Goal: Information Seeking & Learning: Learn about a topic

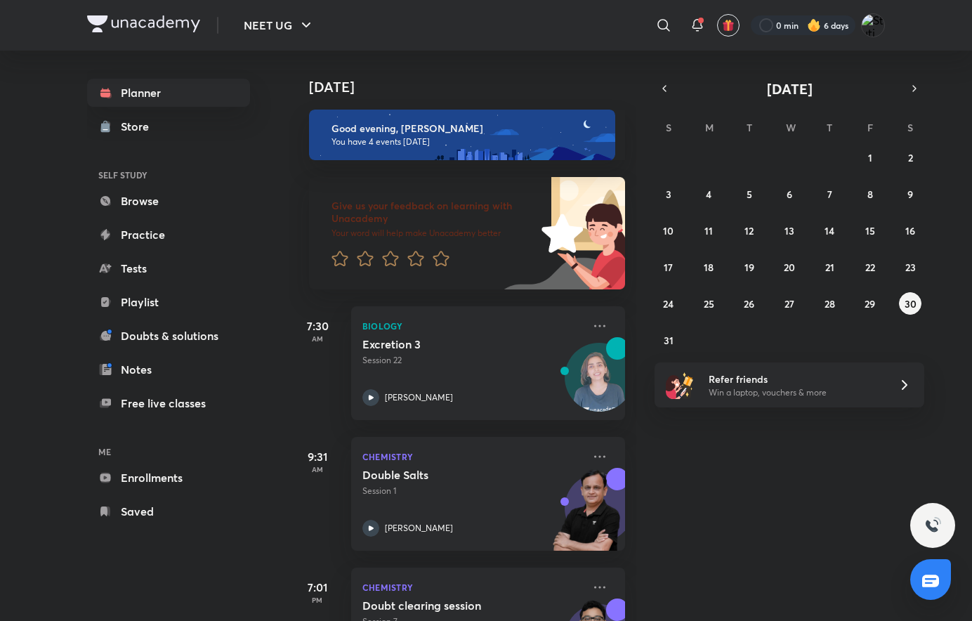
click at [696, 27] on icon at bounding box center [697, 25] width 17 height 17
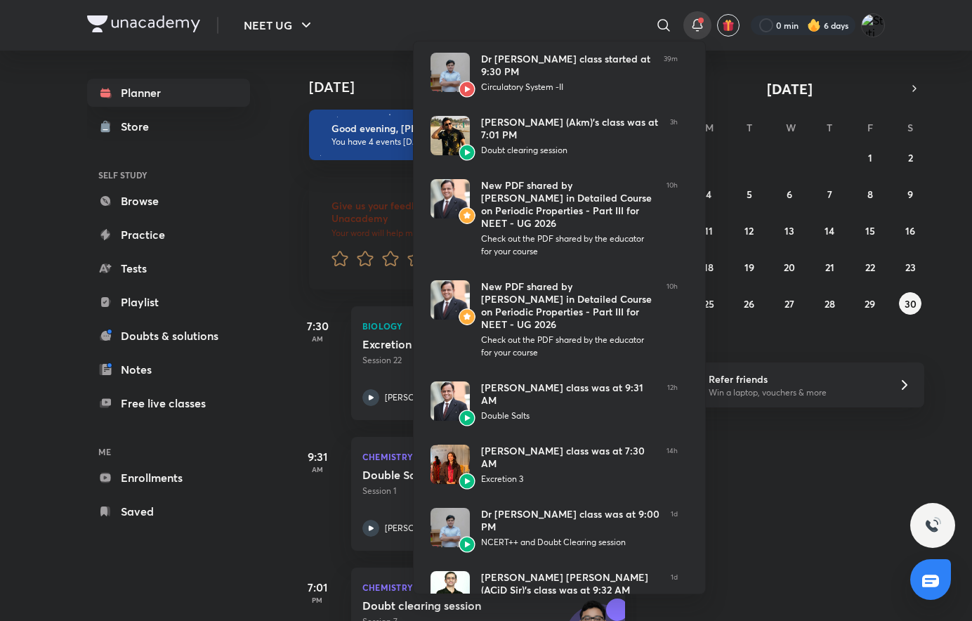
click at [696, 27] on div at bounding box center [486, 310] width 972 height 621
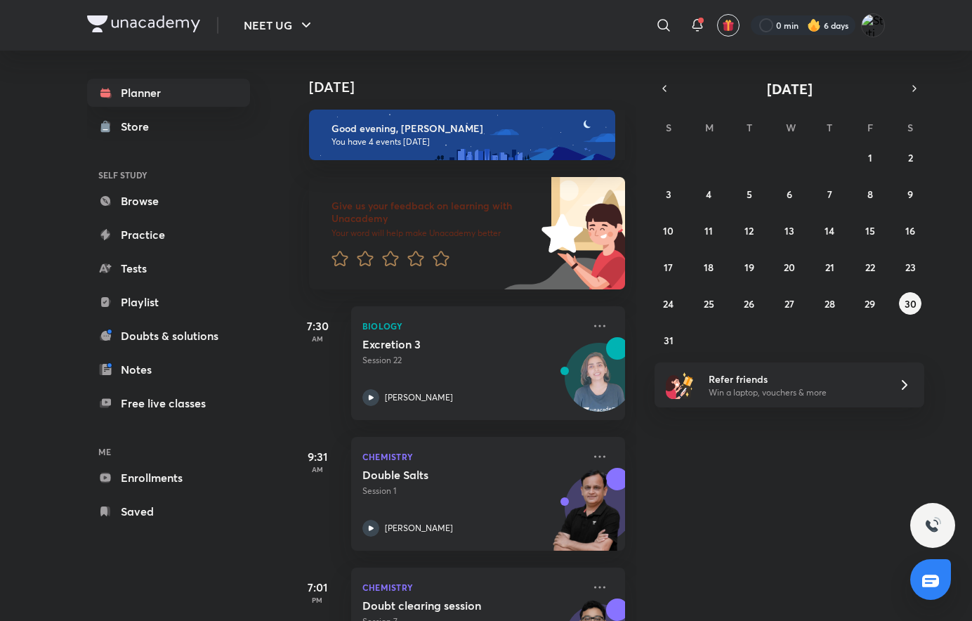
click at [696, 27] on icon at bounding box center [697, 25] width 17 height 17
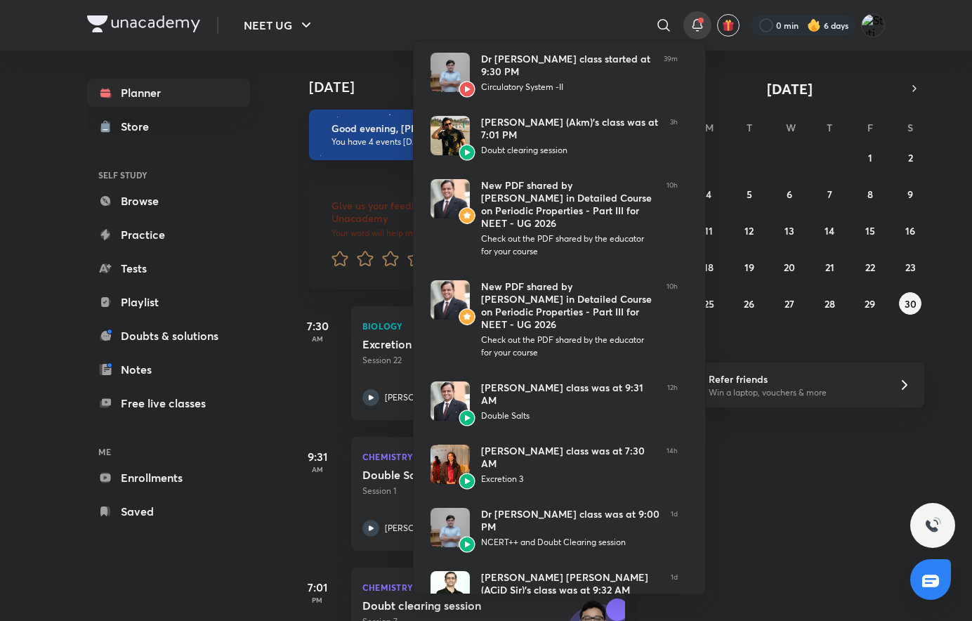
click at [696, 27] on div at bounding box center [486, 310] width 972 height 621
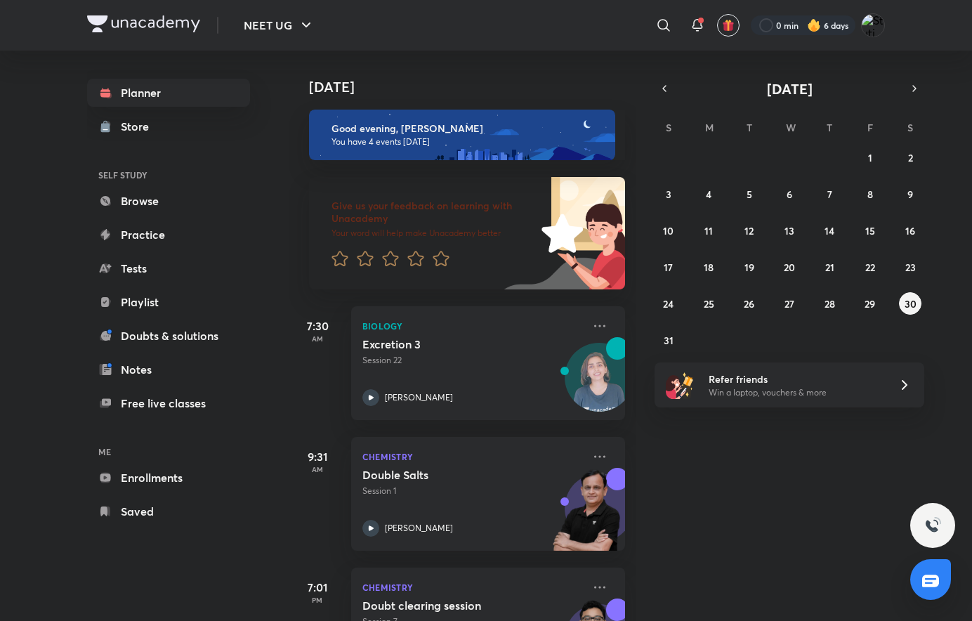
click at [696, 27] on icon at bounding box center [697, 25] width 17 height 17
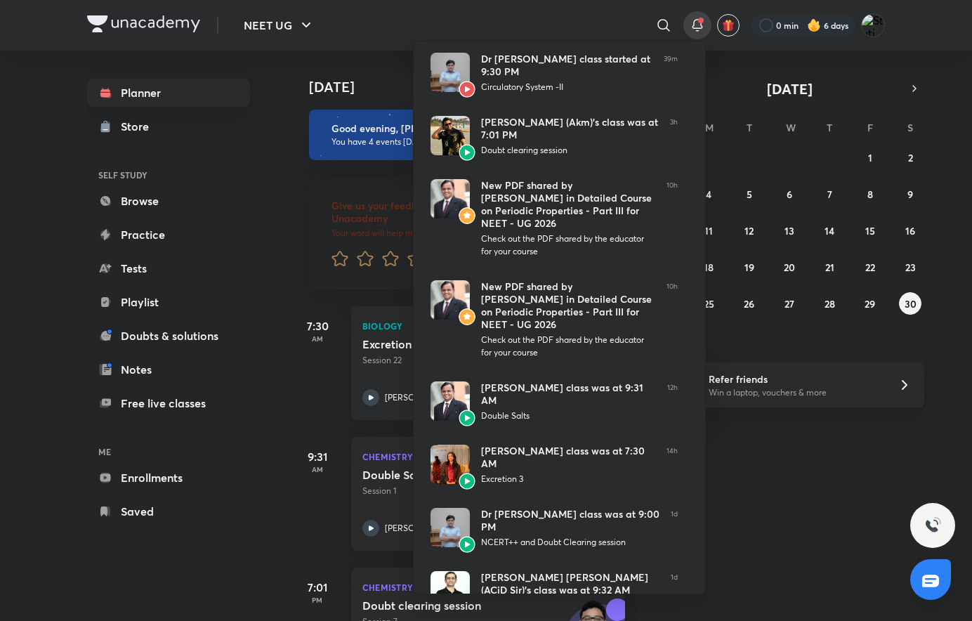
click at [696, 27] on div at bounding box center [486, 310] width 972 height 621
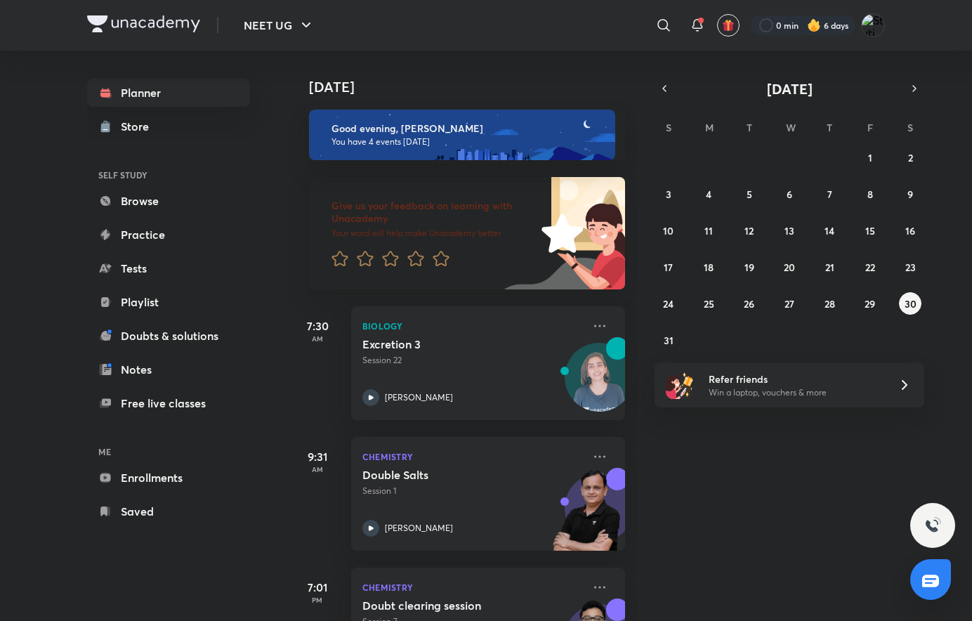
click at [663, 91] on icon "button" at bounding box center [664, 88] width 11 height 13
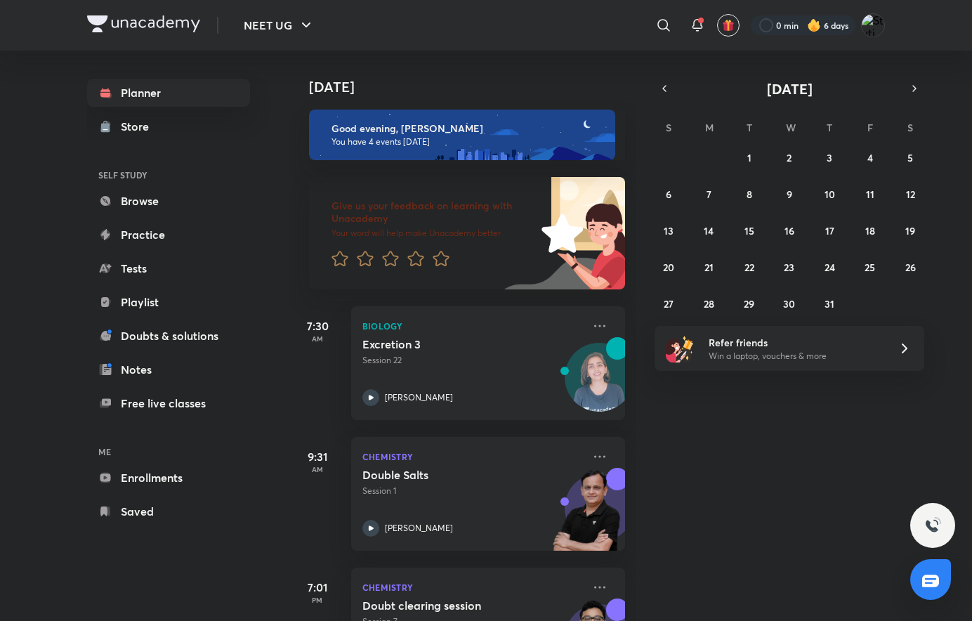
click at [663, 91] on icon "button" at bounding box center [664, 88] width 11 height 13
click at [920, 90] on button "button" at bounding box center [914, 89] width 20 height 20
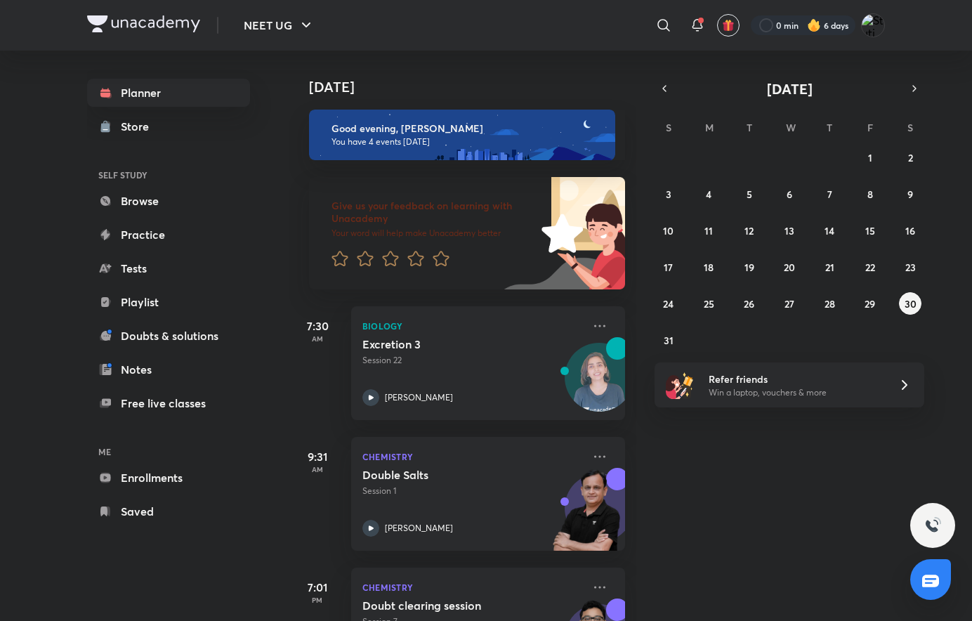
click at [667, 81] on button "button" at bounding box center [664, 89] width 20 height 20
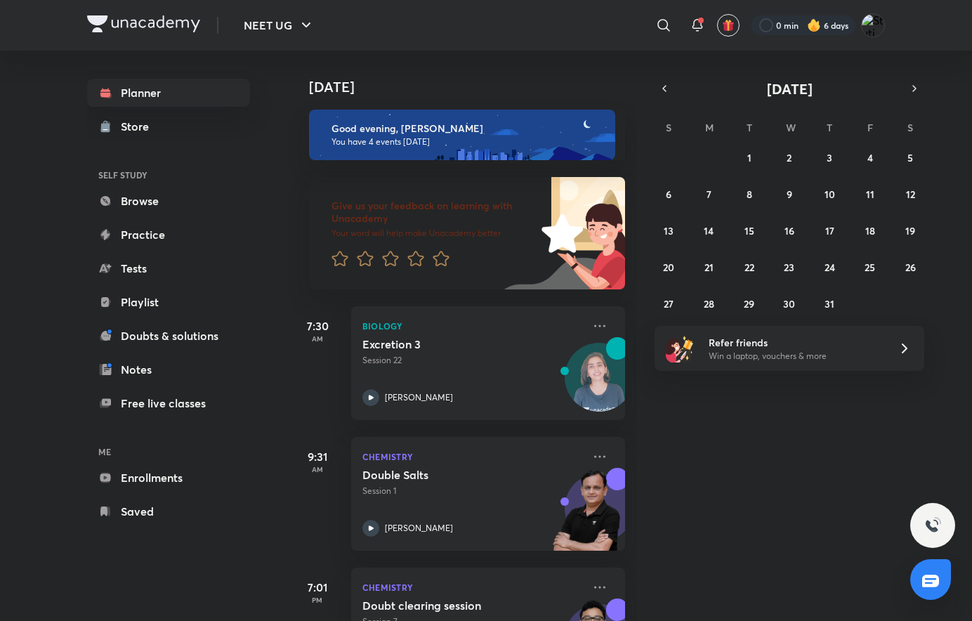
click at [667, 81] on button "button" at bounding box center [664, 89] width 20 height 20
click at [701, 223] on button "16" at bounding box center [708, 230] width 22 height 22
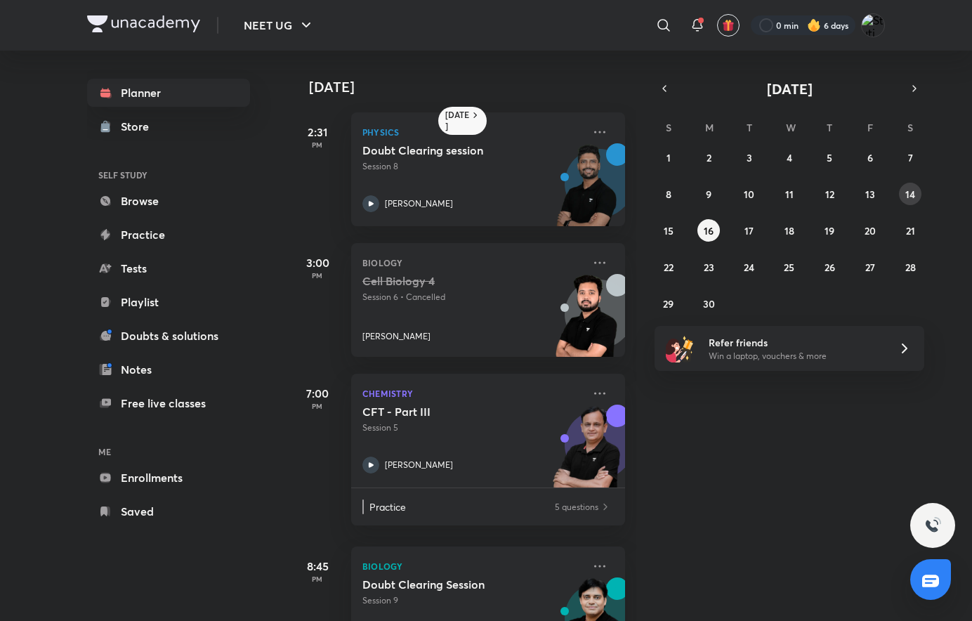
click at [902, 199] on button "14" at bounding box center [910, 194] width 22 height 22
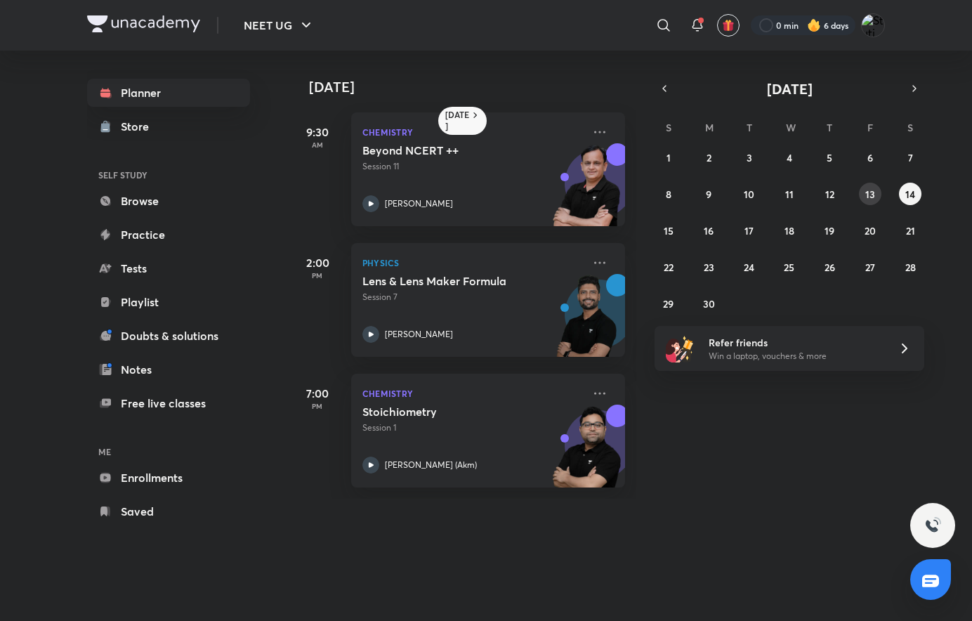
click at [881, 185] on div "1 2 3 4 5 6 7 8 9 10 11 12 13 14 15 16 17 18 19 20 21 22 23 24 25 26 27 28 29 3…" at bounding box center [789, 230] width 270 height 169
click at [818, 188] on div "1 2 3 4 5 6 7 8 9 10 11 12 13 14 15 16 17 18 19 20 21 22 23 24 25 26 27 28 29 3…" at bounding box center [789, 230] width 270 height 169
click at [834, 184] on button "12" at bounding box center [829, 194] width 22 height 22
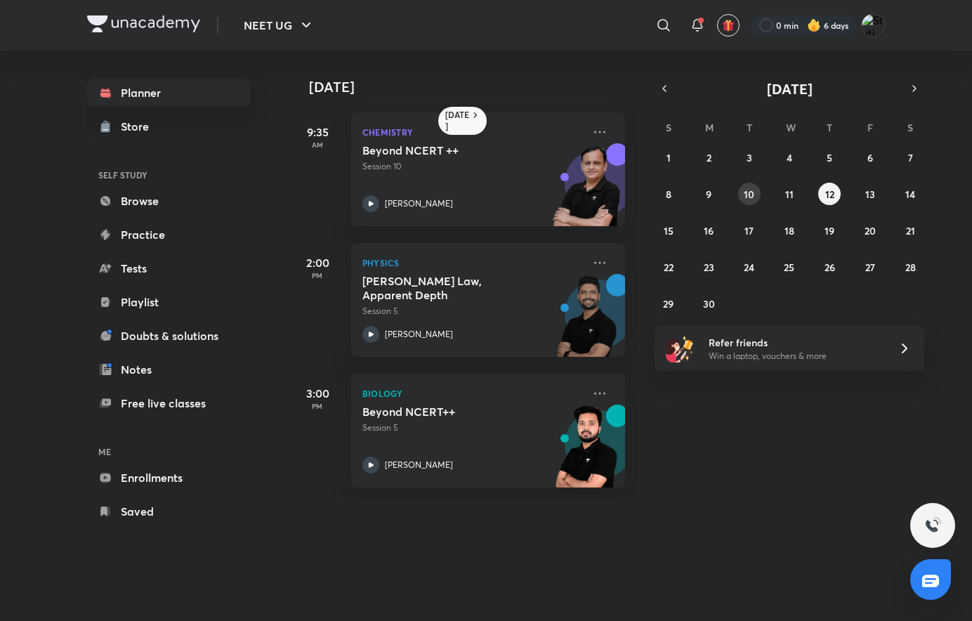
click at [746, 184] on button "10" at bounding box center [749, 194] width 22 height 22
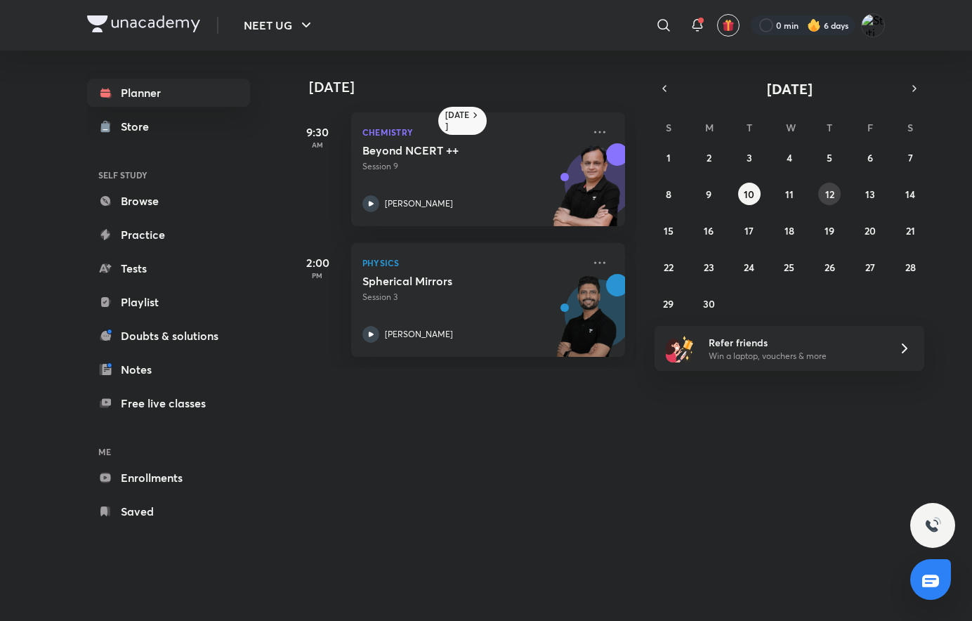
click at [824, 199] on button "12" at bounding box center [829, 194] width 22 height 22
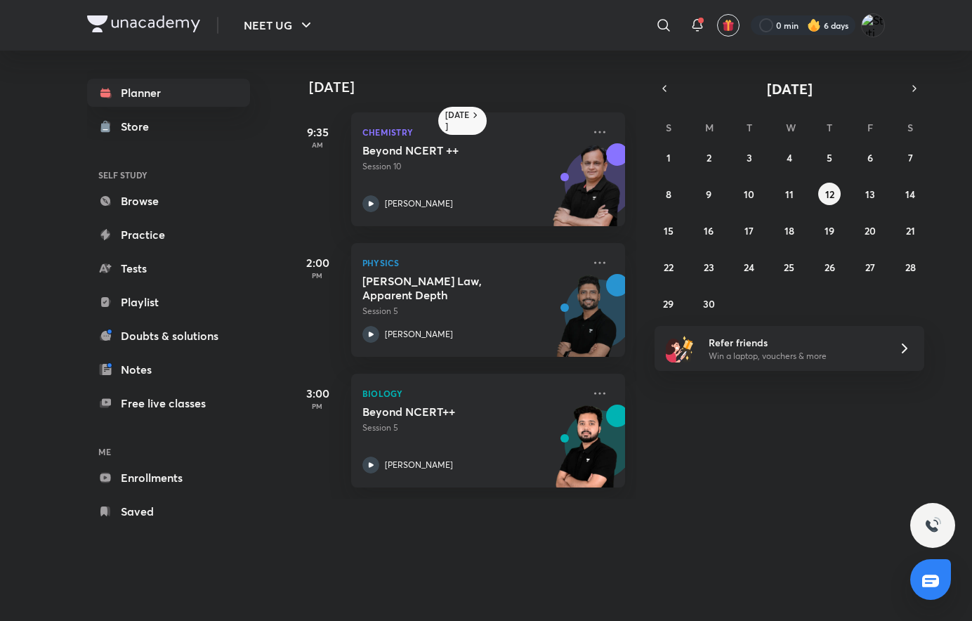
click at [466, 173] on div "Beyond NCERT ++ Session 10 Ramesh Sharda" at bounding box center [472, 177] width 220 height 69
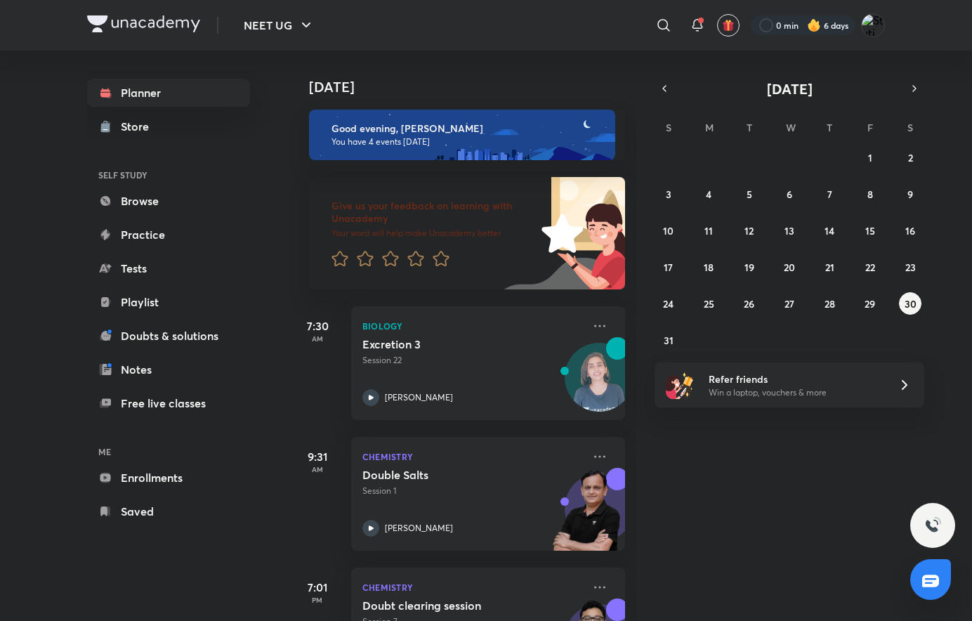
click at [657, 85] on button "button" at bounding box center [664, 89] width 20 height 20
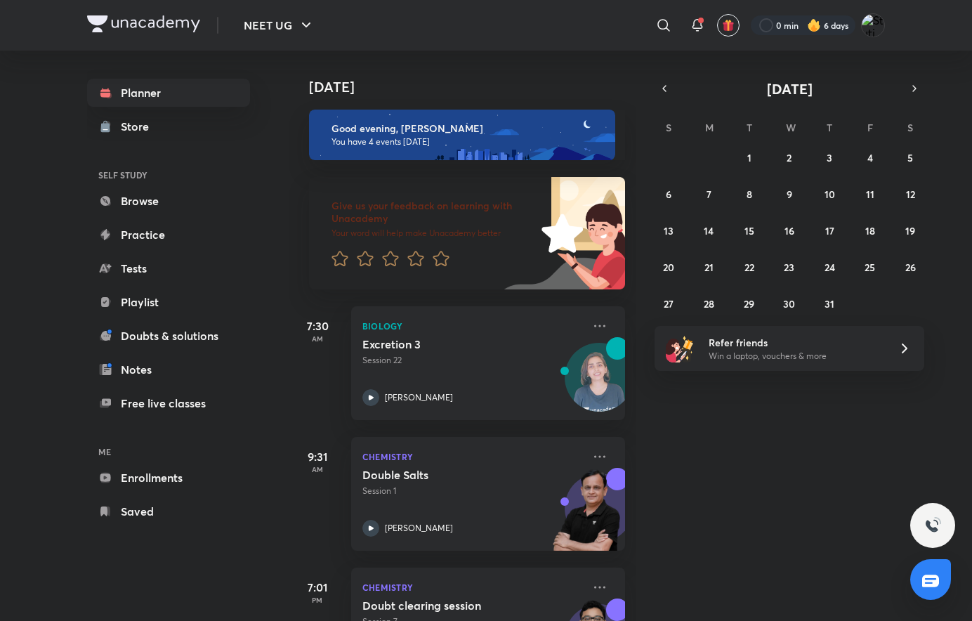
click at [918, 86] on icon "button" at bounding box center [914, 88] width 11 height 13
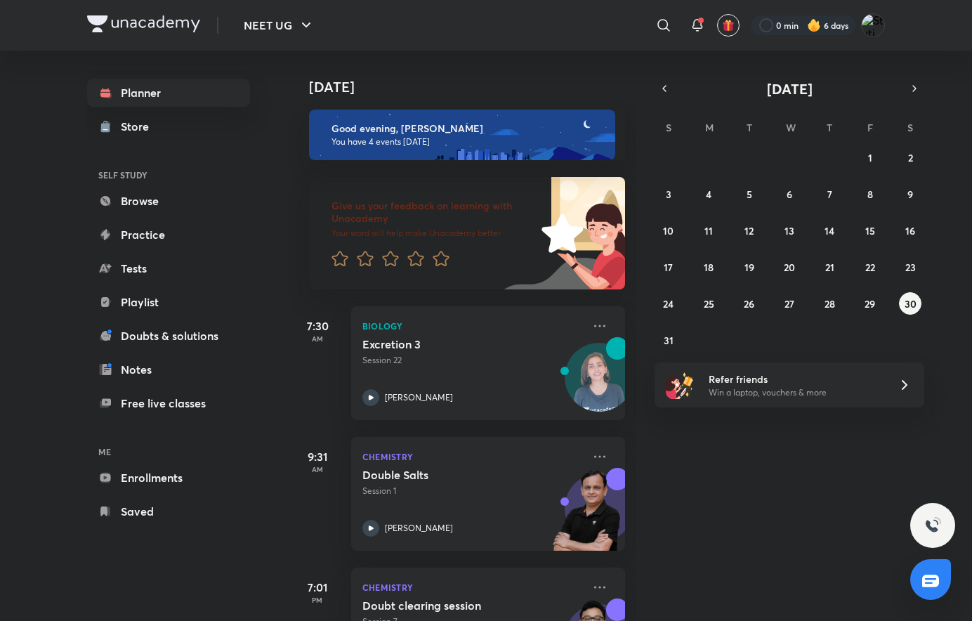
click at [662, 91] on icon "button" at bounding box center [664, 88] width 11 height 13
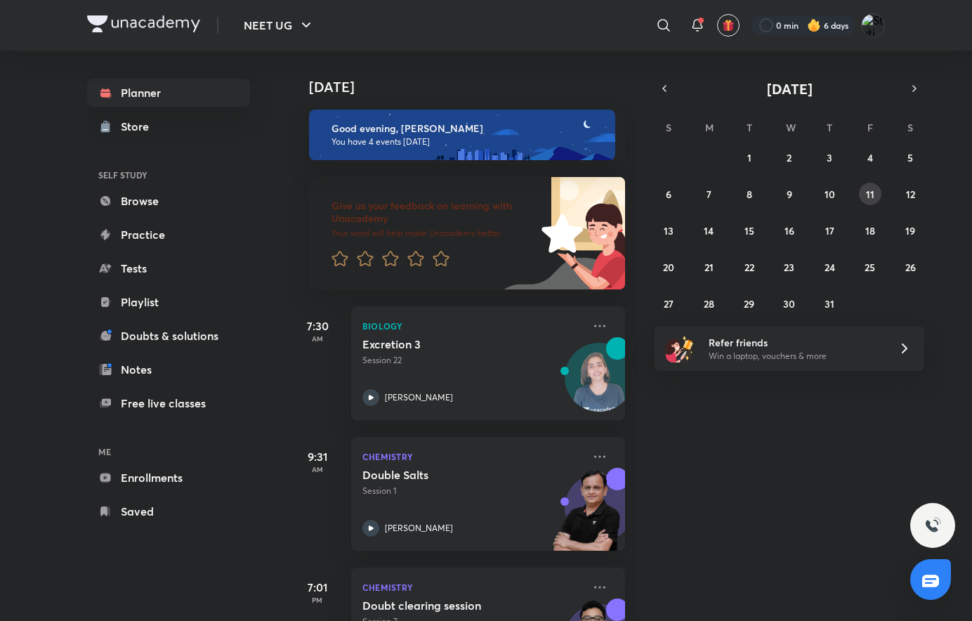
click at [871, 189] on abbr "11" at bounding box center [870, 193] width 8 height 13
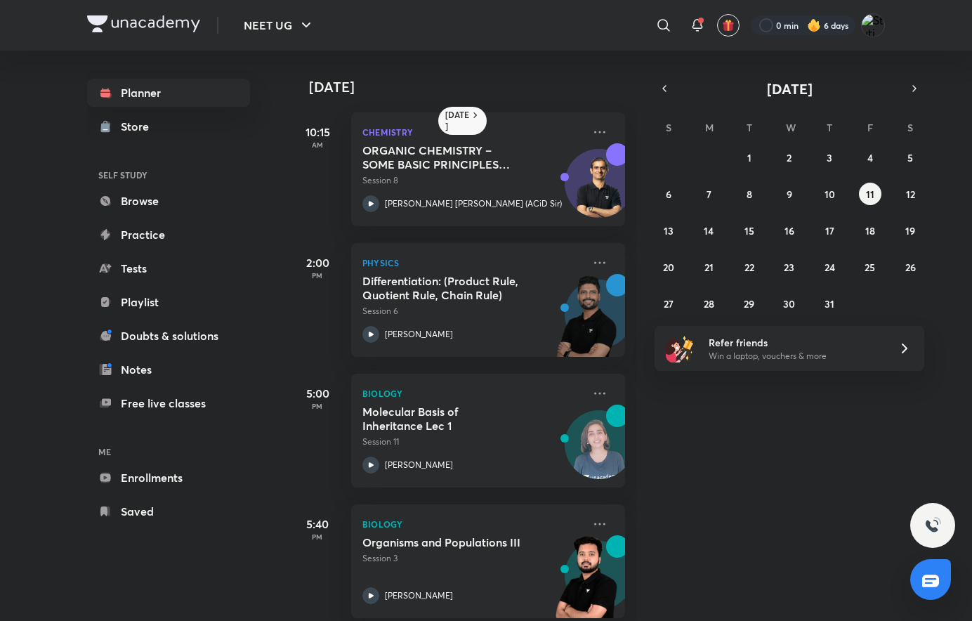
click at [548, 284] on img at bounding box center [586, 322] width 77 height 97
